Goal: Information Seeking & Learning: Learn about a topic

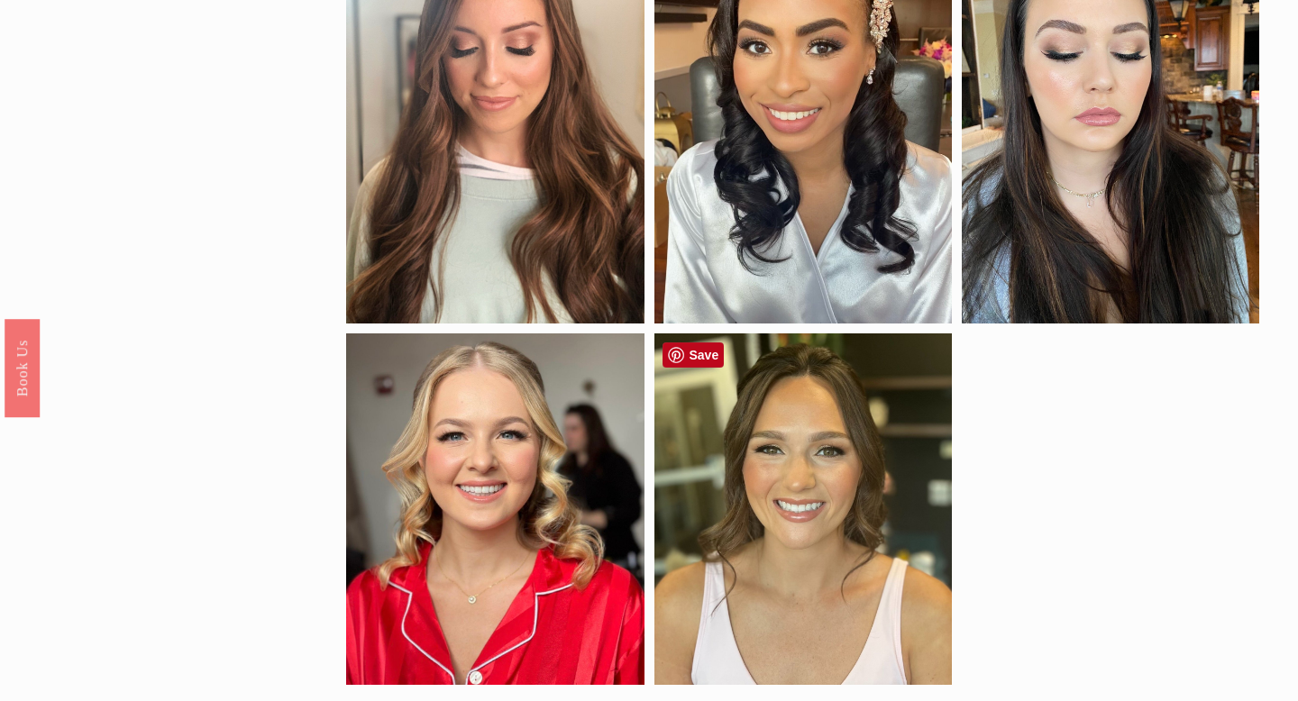
scroll to position [1436, 0]
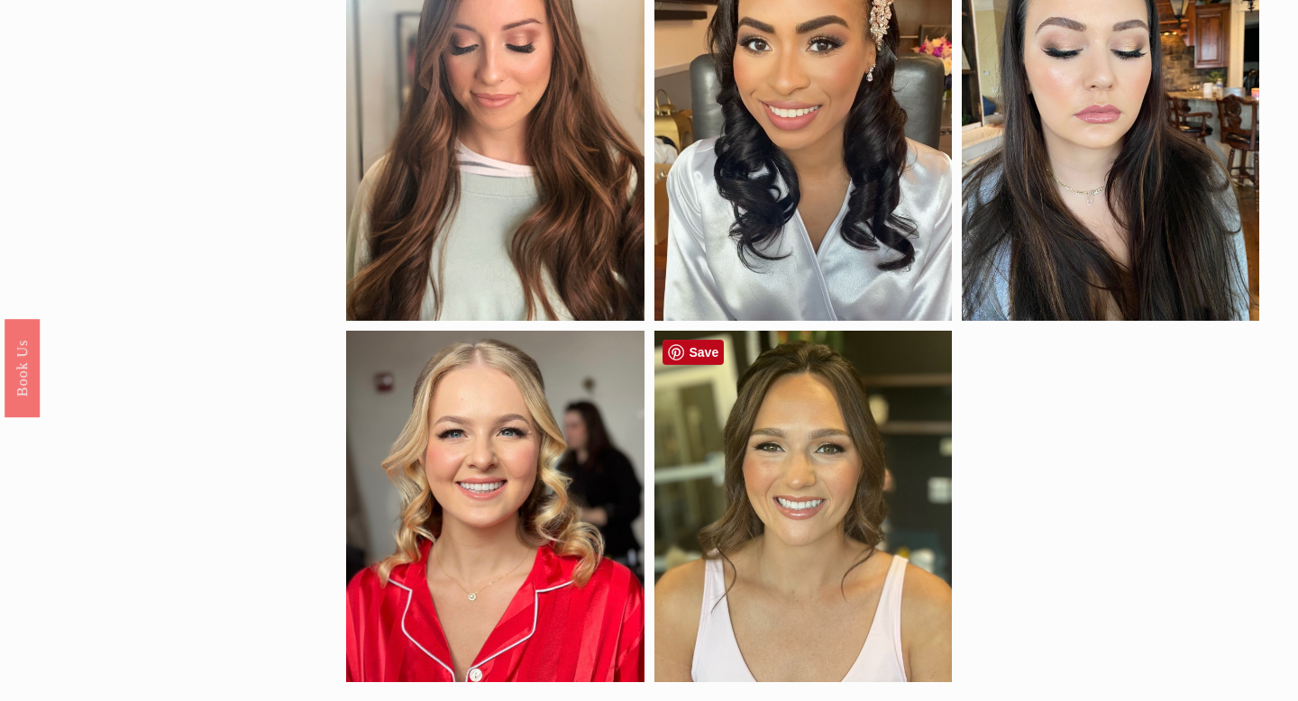
click at [860, 511] on div at bounding box center [802, 506] width 297 height 351
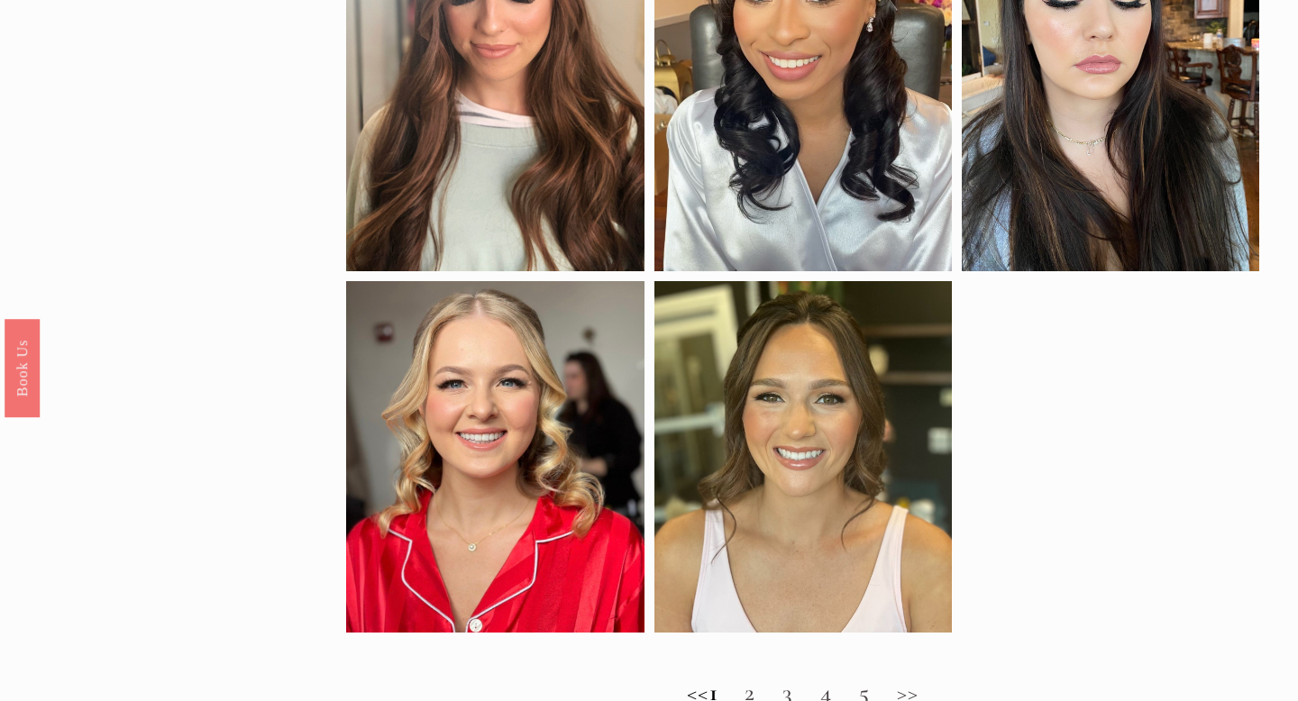
scroll to position [1493, 0]
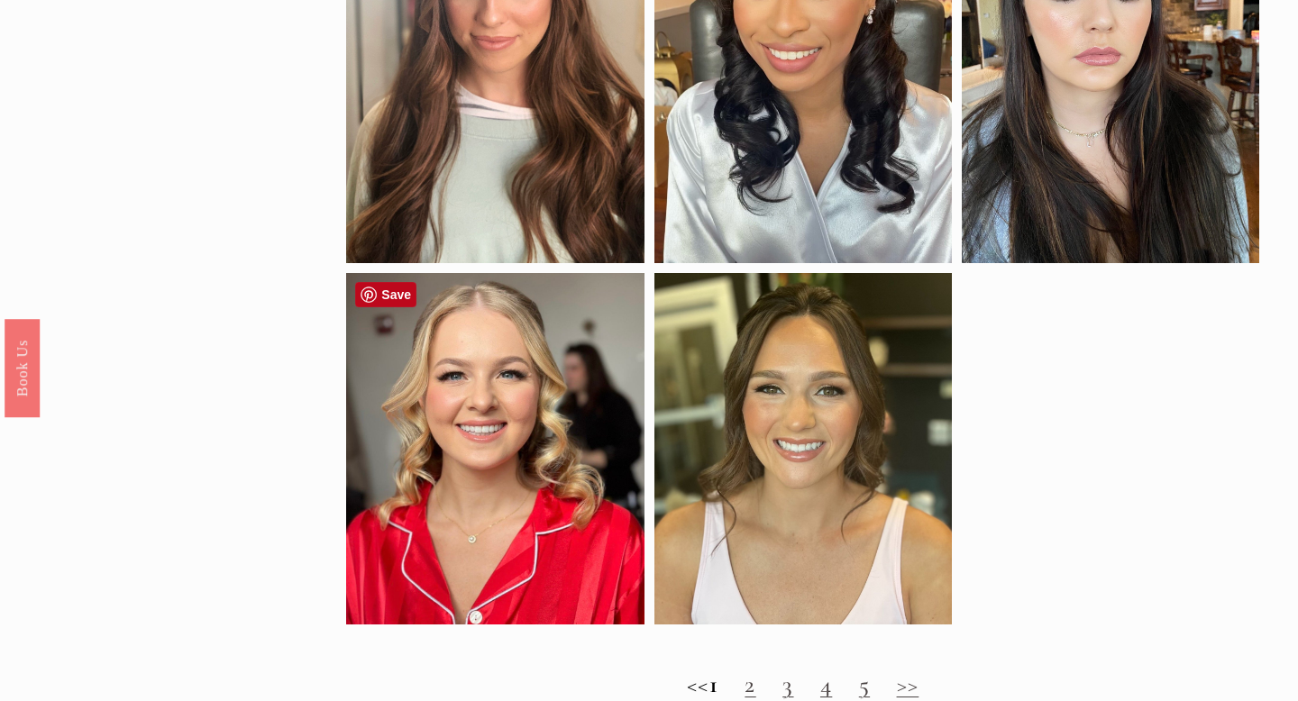
click at [468, 525] on div at bounding box center [494, 448] width 297 height 351
click at [524, 493] on div at bounding box center [494, 448] width 297 height 351
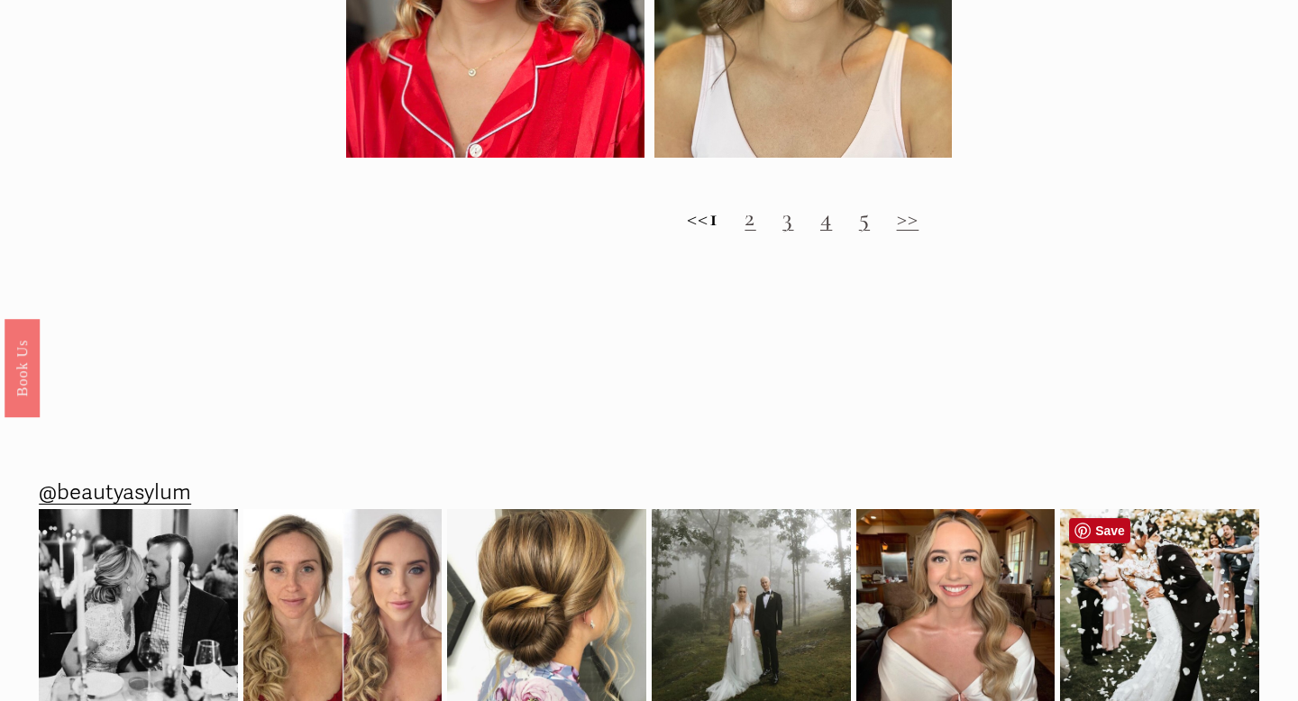
scroll to position [1614, 0]
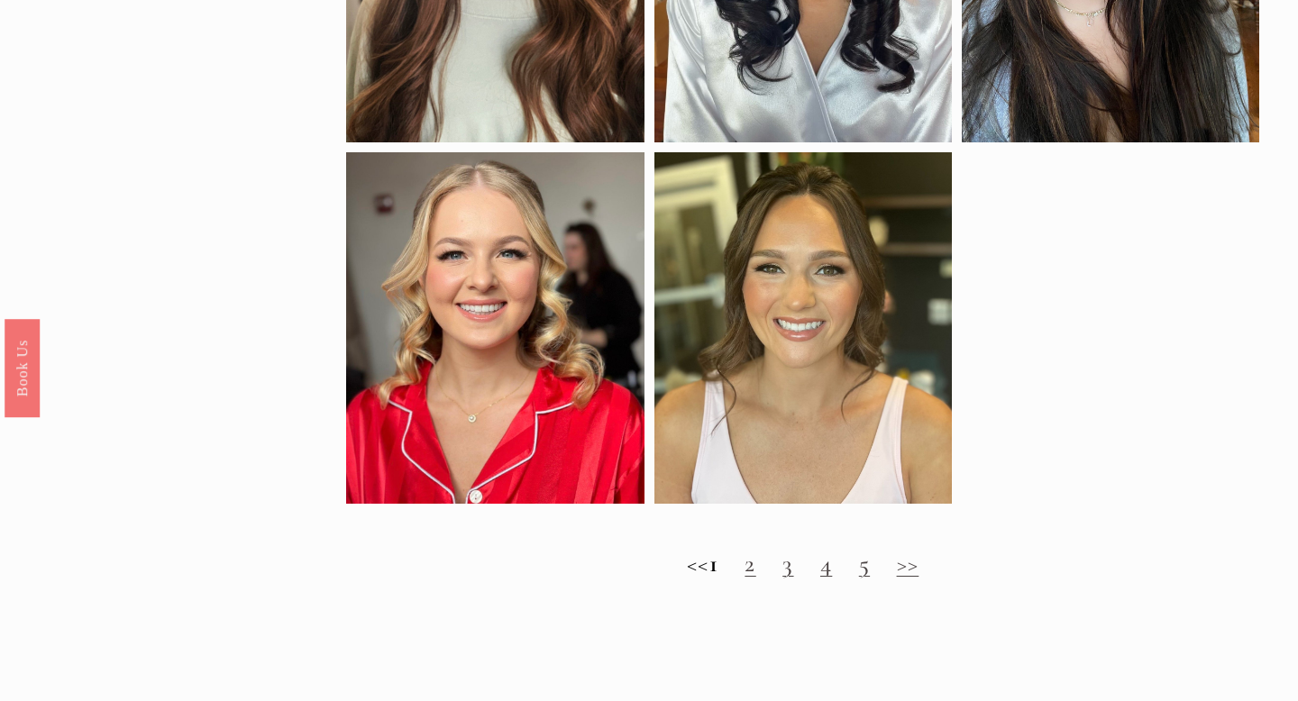
click at [772, 564] on h2 "<< 1 2 3 4 5 >>" at bounding box center [802, 564] width 912 height 29
click at [755, 568] on link "2" at bounding box center [749, 564] width 11 height 30
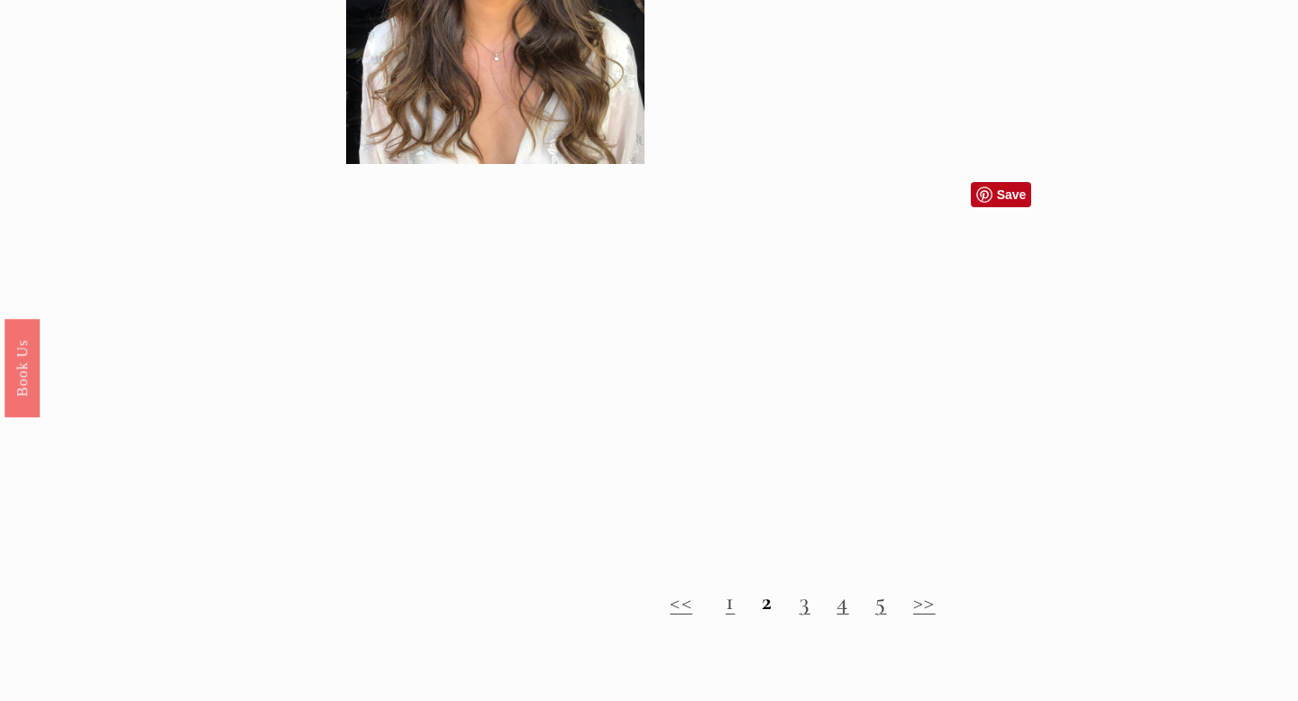
scroll to position [1472, 0]
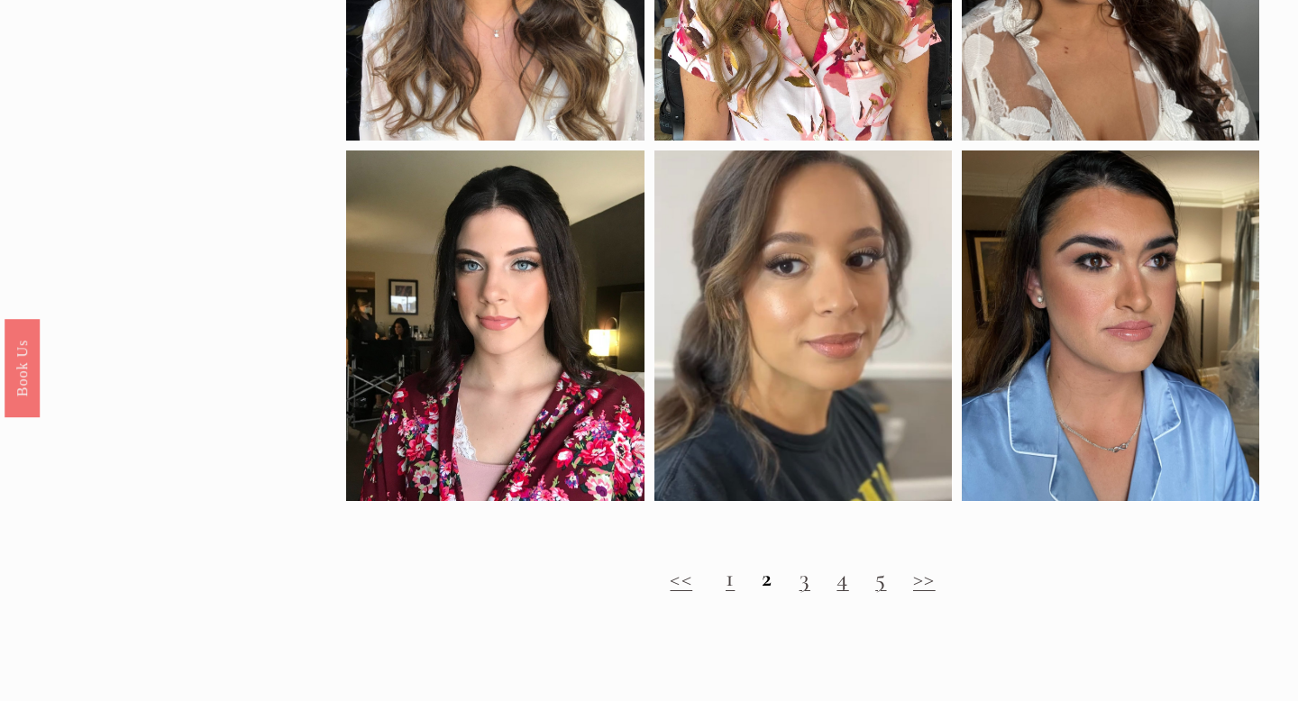
click at [804, 583] on link "3" at bounding box center [804, 578] width 11 height 30
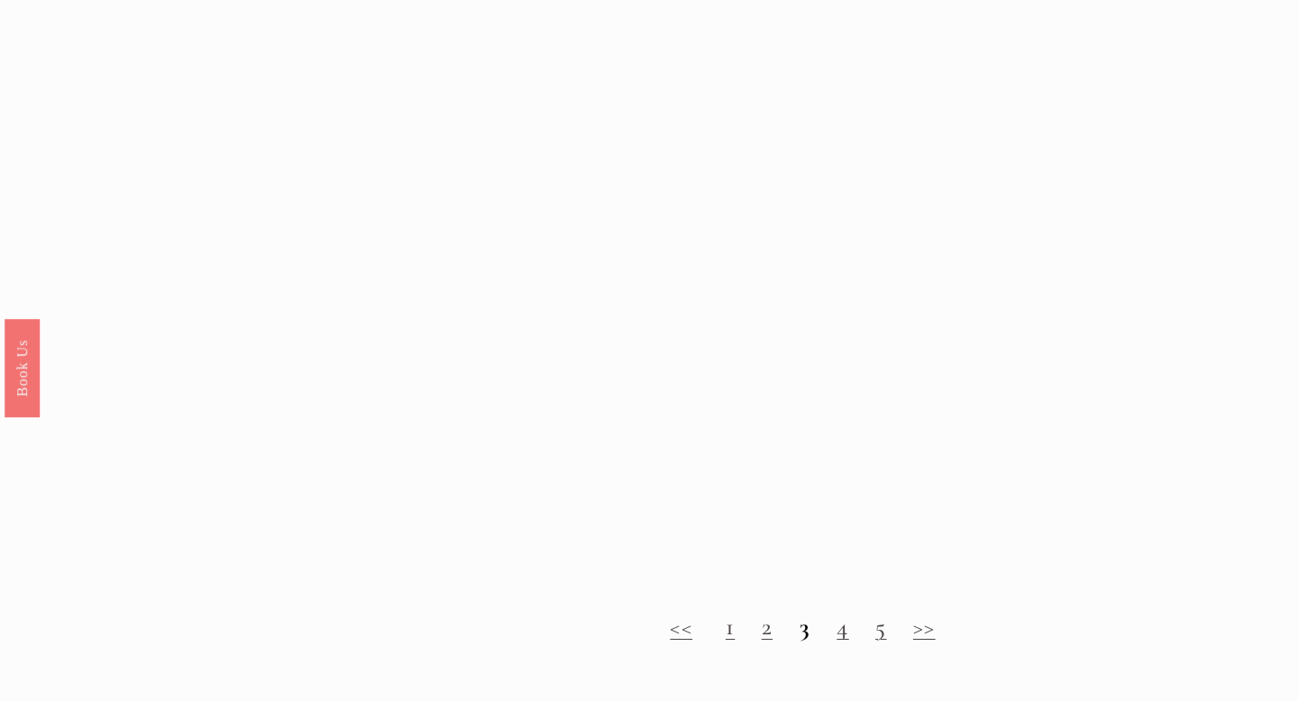
scroll to position [1518, 0]
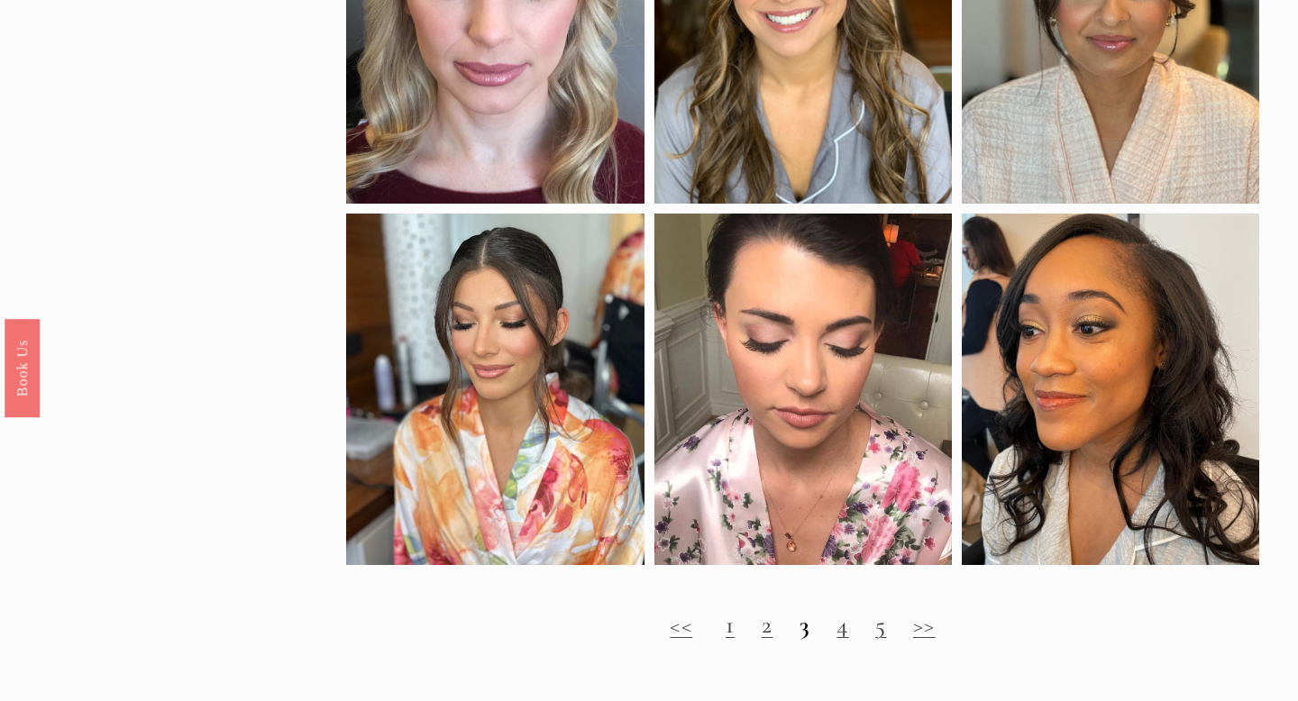
click at [842, 625] on link "4" at bounding box center [842, 625] width 12 height 30
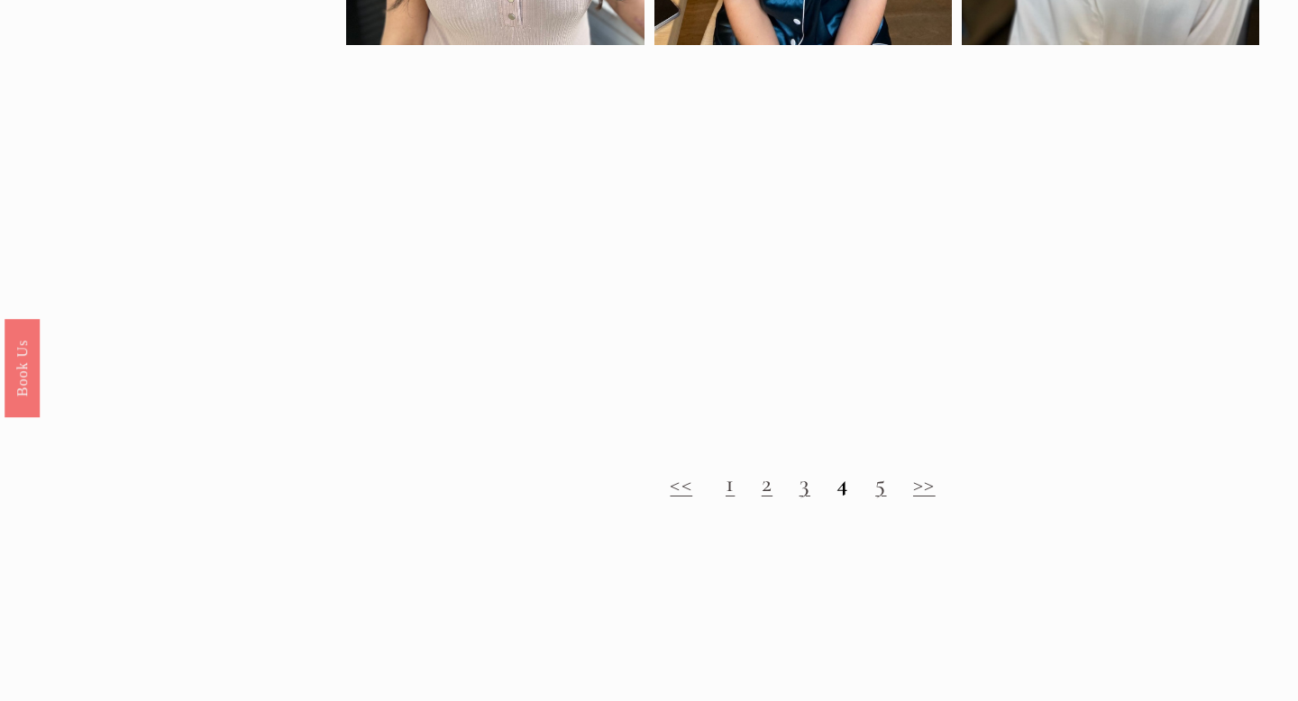
scroll to position [1715, 0]
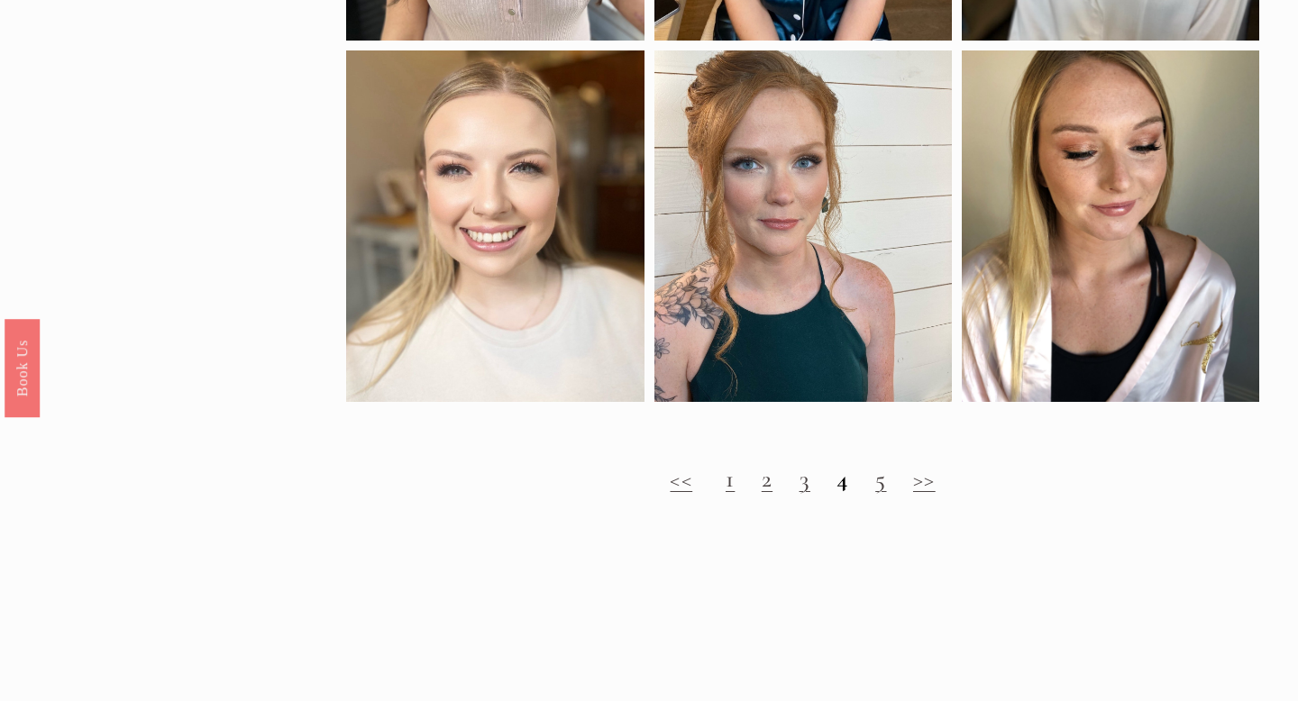
click at [848, 487] on strong "4" at bounding box center [842, 479] width 12 height 30
click at [846, 483] on strong "4" at bounding box center [842, 479] width 12 height 30
click at [844, 485] on strong "4" at bounding box center [842, 479] width 12 height 30
click at [927, 483] on link ">>" at bounding box center [924, 479] width 23 height 30
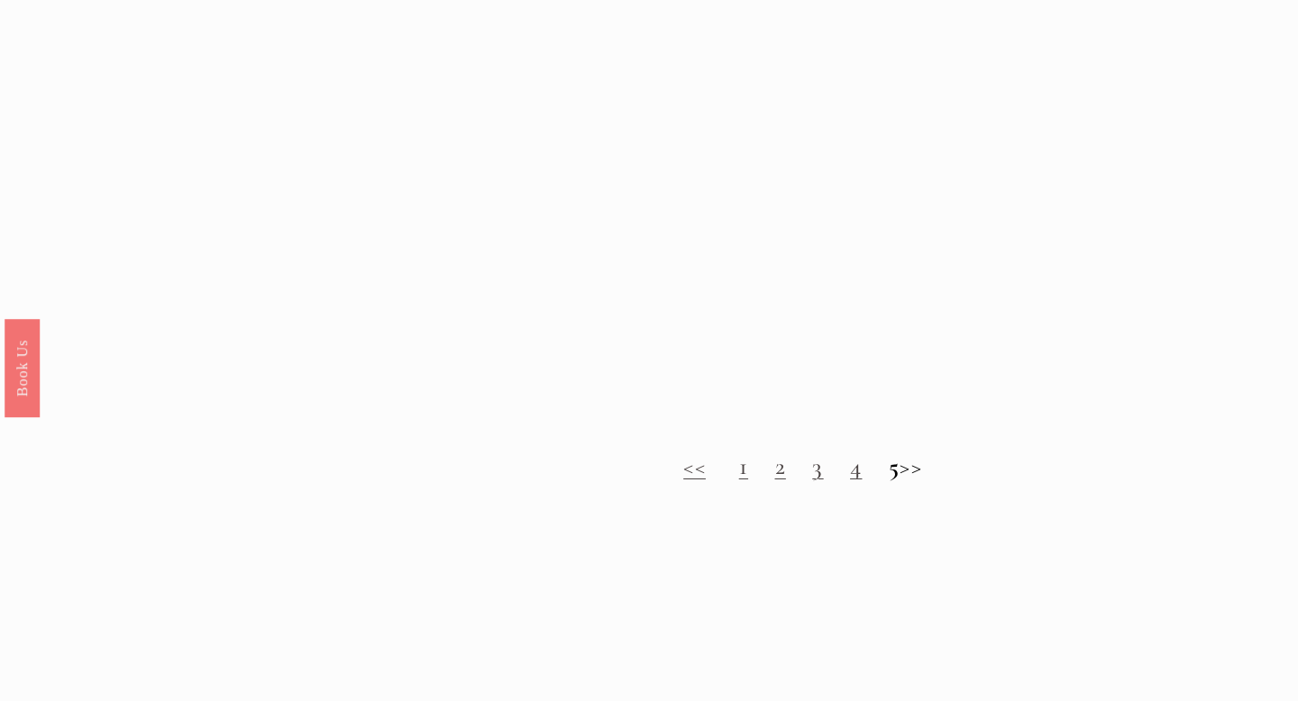
scroll to position [1792, 0]
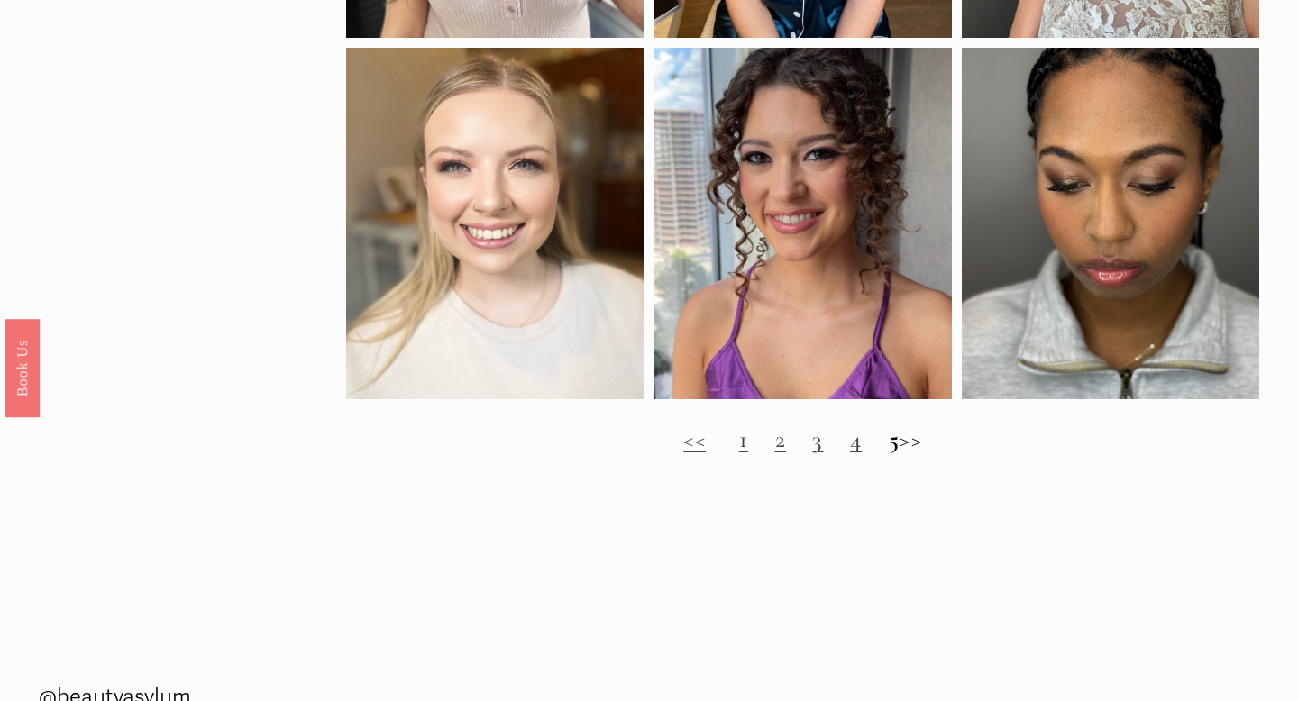
click at [792, 450] on h2 "<< 1 2 3 4 5 >>" at bounding box center [802, 439] width 912 height 29
